Goal: Book appointment/travel/reservation

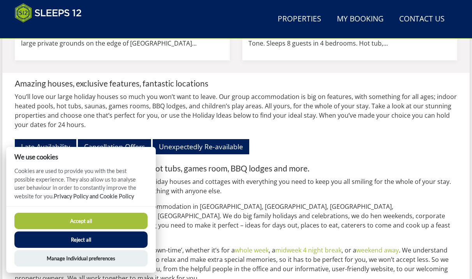
scroll to position [834, 0]
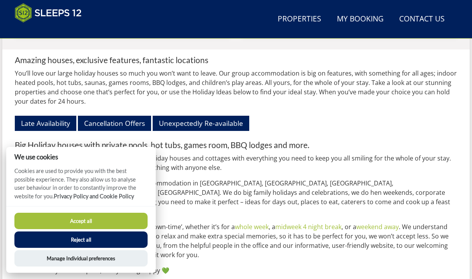
click at [84, 234] on button "Reject all" at bounding box center [80, 239] width 133 height 16
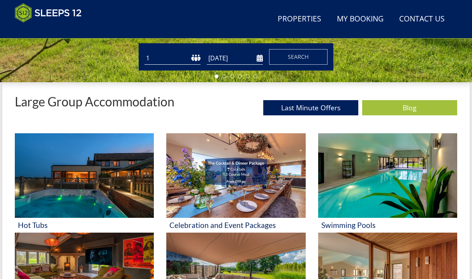
scroll to position [233, 0]
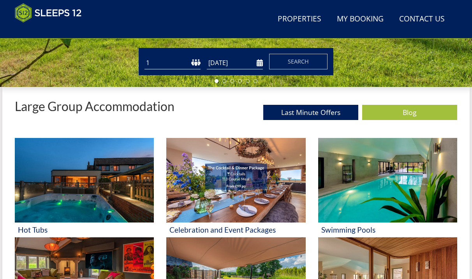
click at [192, 62] on select "1 2 3 4 5 6 7 8 9 10 11 12 13 14 15 16 17 18 19 20 21 22 23 24 25 26 27 28 29 3…" at bounding box center [172, 62] width 56 height 13
select select "21"
click at [144, 56] on select "1 2 3 4 5 6 7 8 9 10 11 12 13 14 15 16 17 18 19 20 21 22 23 24 25 26 27 28 29 3…" at bounding box center [172, 62] width 56 height 13
click at [261, 61] on input "[DATE]" at bounding box center [235, 62] width 56 height 13
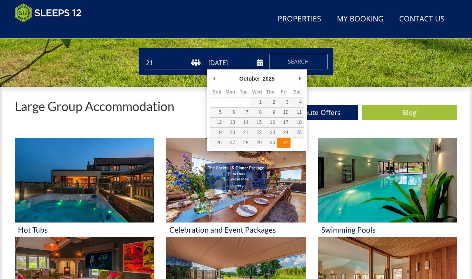
type input "[DATE]"
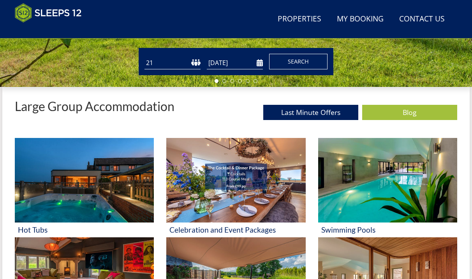
click at [292, 60] on span "Search" at bounding box center [298, 61] width 21 height 7
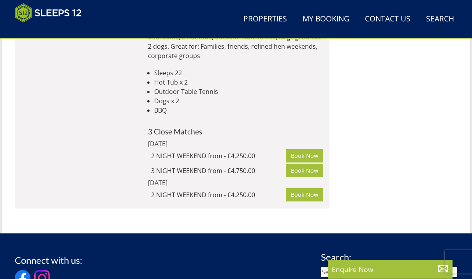
scroll to position [1498, 0]
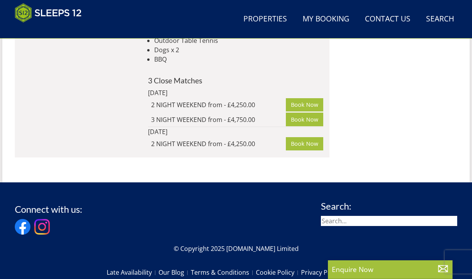
select select "21"
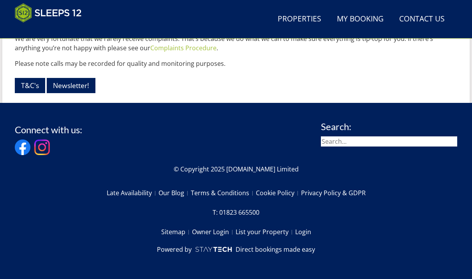
scroll to position [233, 0]
